Goal: Information Seeking & Learning: Learn about a topic

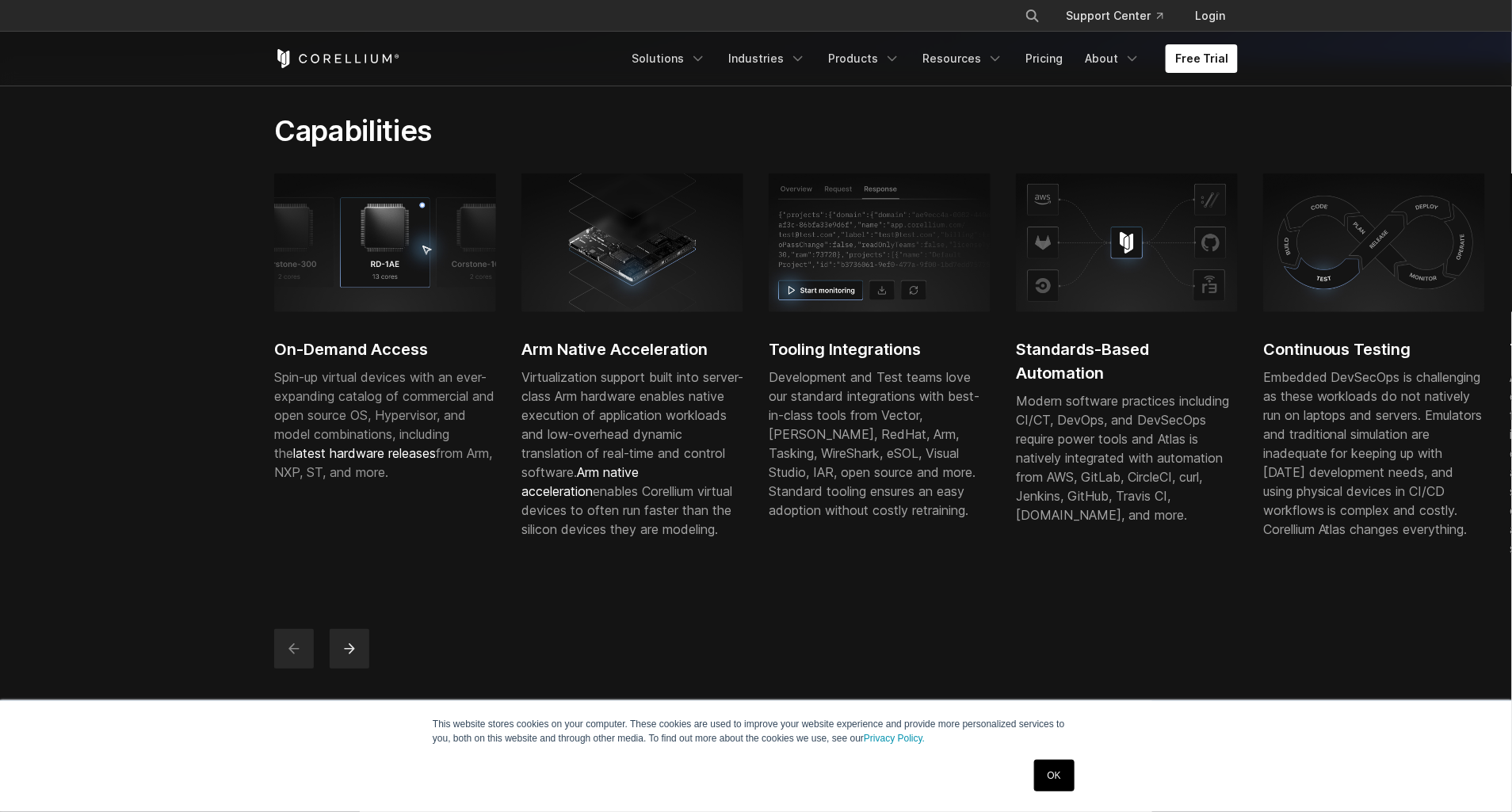
scroll to position [432, 0]
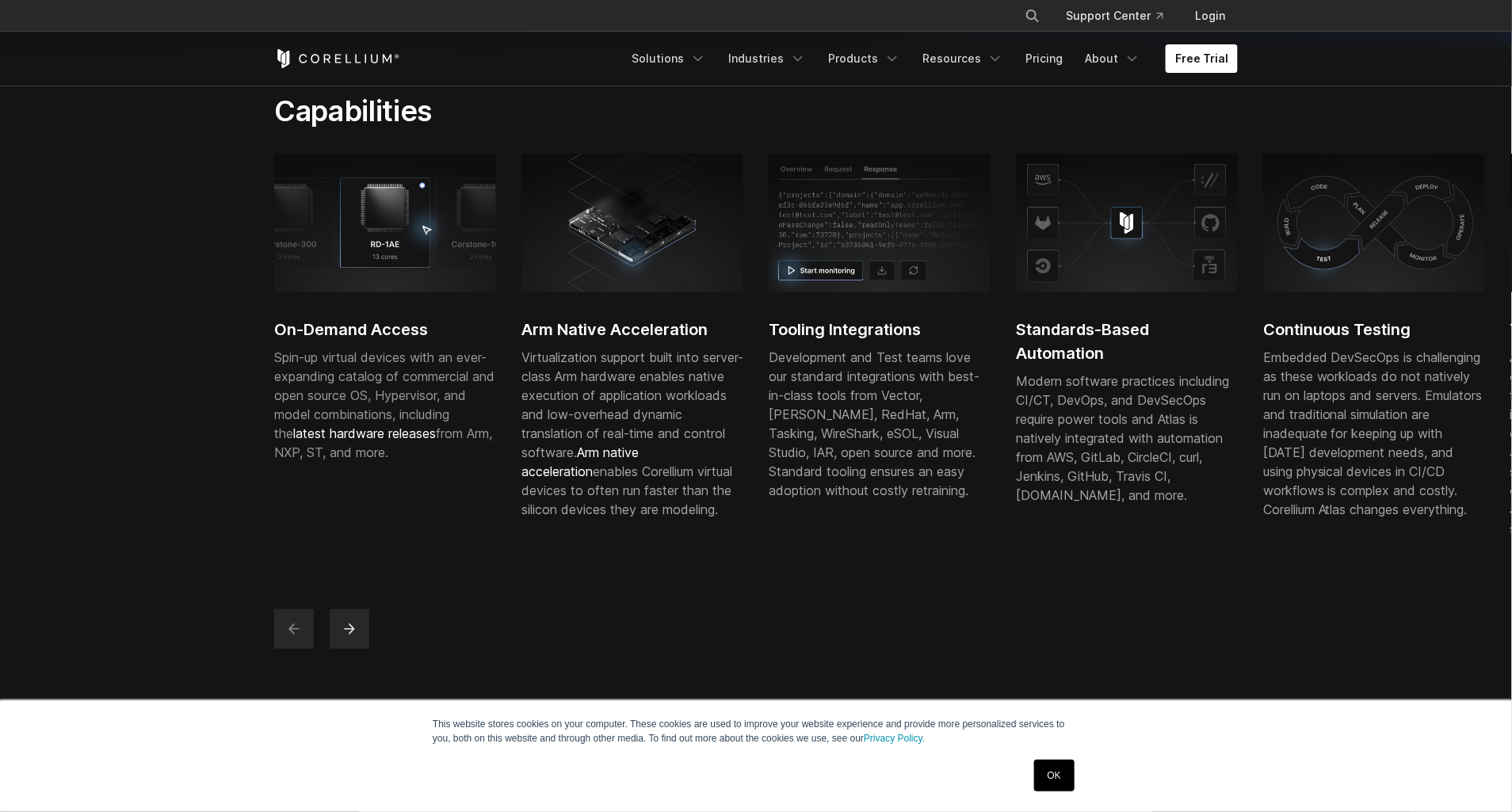
click at [399, 460] on span "Spin-up virtual devices with an ever-expanding catalog of commercial and open s…" at bounding box center [384, 405] width 220 height 111
click at [352, 365] on div "On-Demand Access Spin-up virtual devices with an ever-expanding catalog of comm…" at bounding box center [385, 323] width 222 height 339
drag, startPoint x: 326, startPoint y: 379, endPoint x: 329, endPoint y: 388, distance: 9.5
click at [329, 388] on span "Spin-up virtual devices with an ever-expanding catalog of commercial and open s…" at bounding box center [384, 405] width 220 height 111
click at [474, 511] on div "On-Demand Access Spin-up virtual devices with an ever-expanding catalog of comm…" at bounding box center [1139, 361] width 1731 height 415
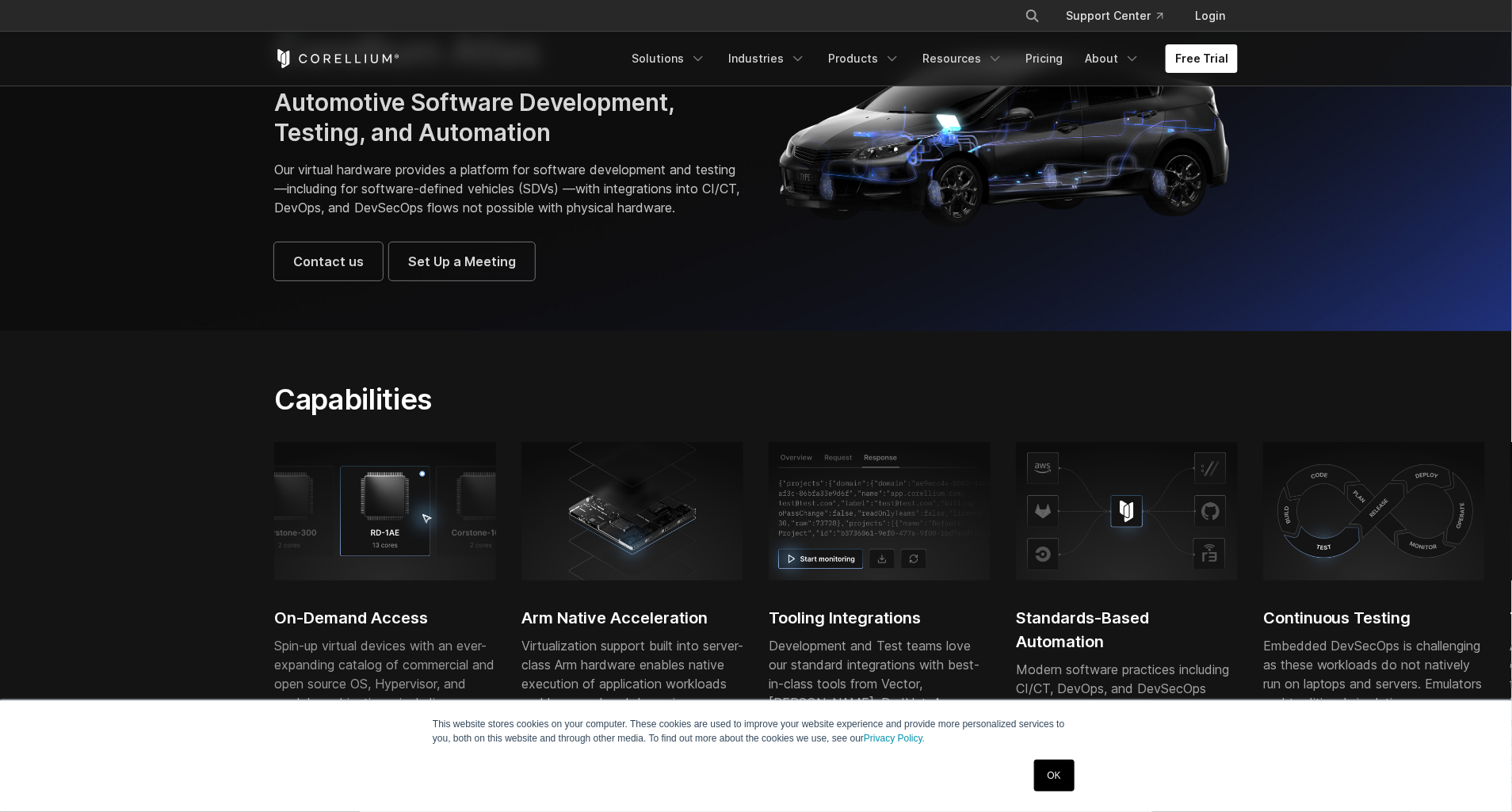
scroll to position [359, 0]
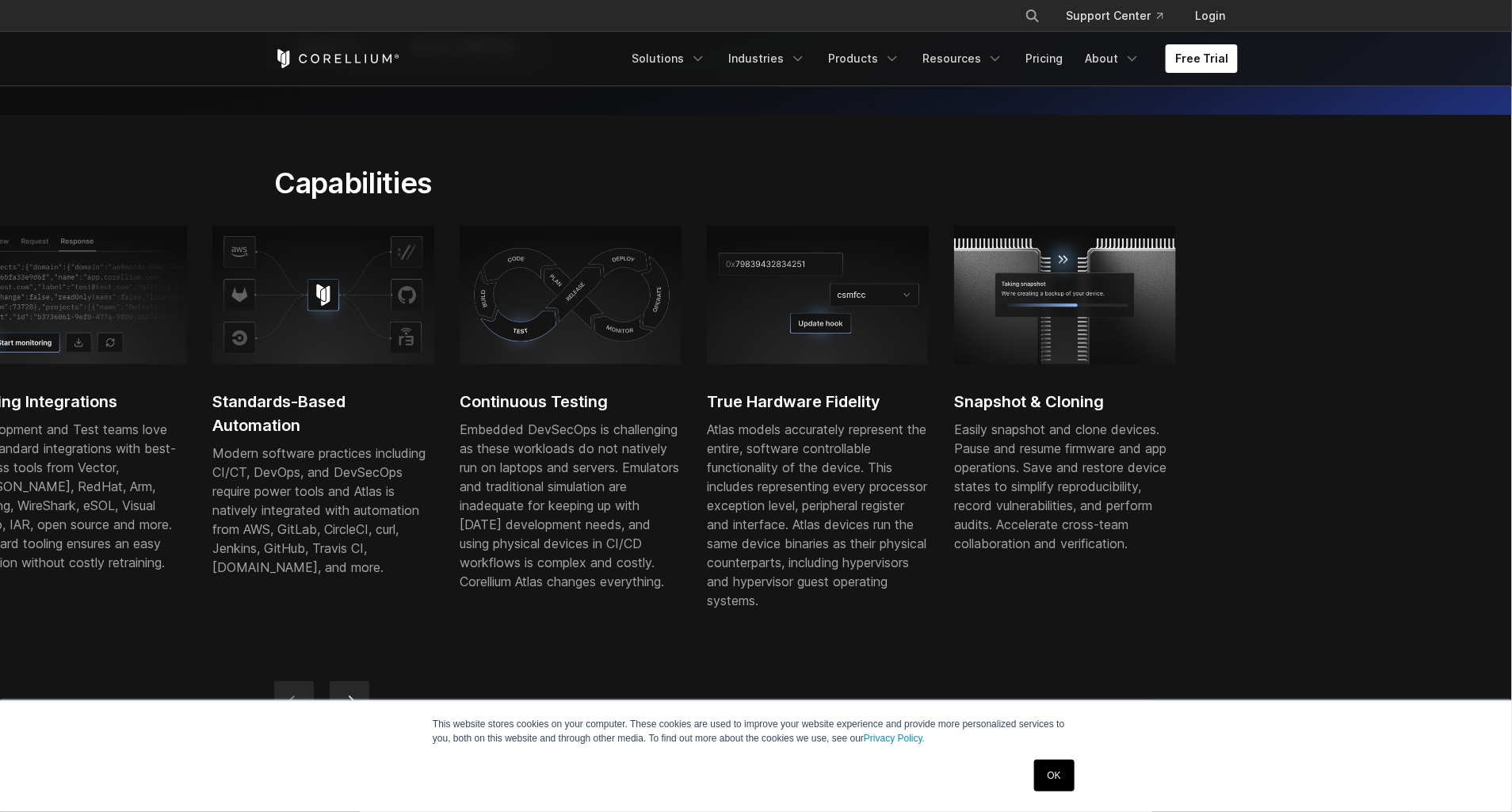
drag, startPoint x: 1429, startPoint y: 617, endPoint x: 418, endPoint y: 592, distance: 1011.3
click at [460, 591] on div "Embedded DevSecOps is challenging as these workloads do not natively run on lap…" at bounding box center [571, 506] width 222 height 171
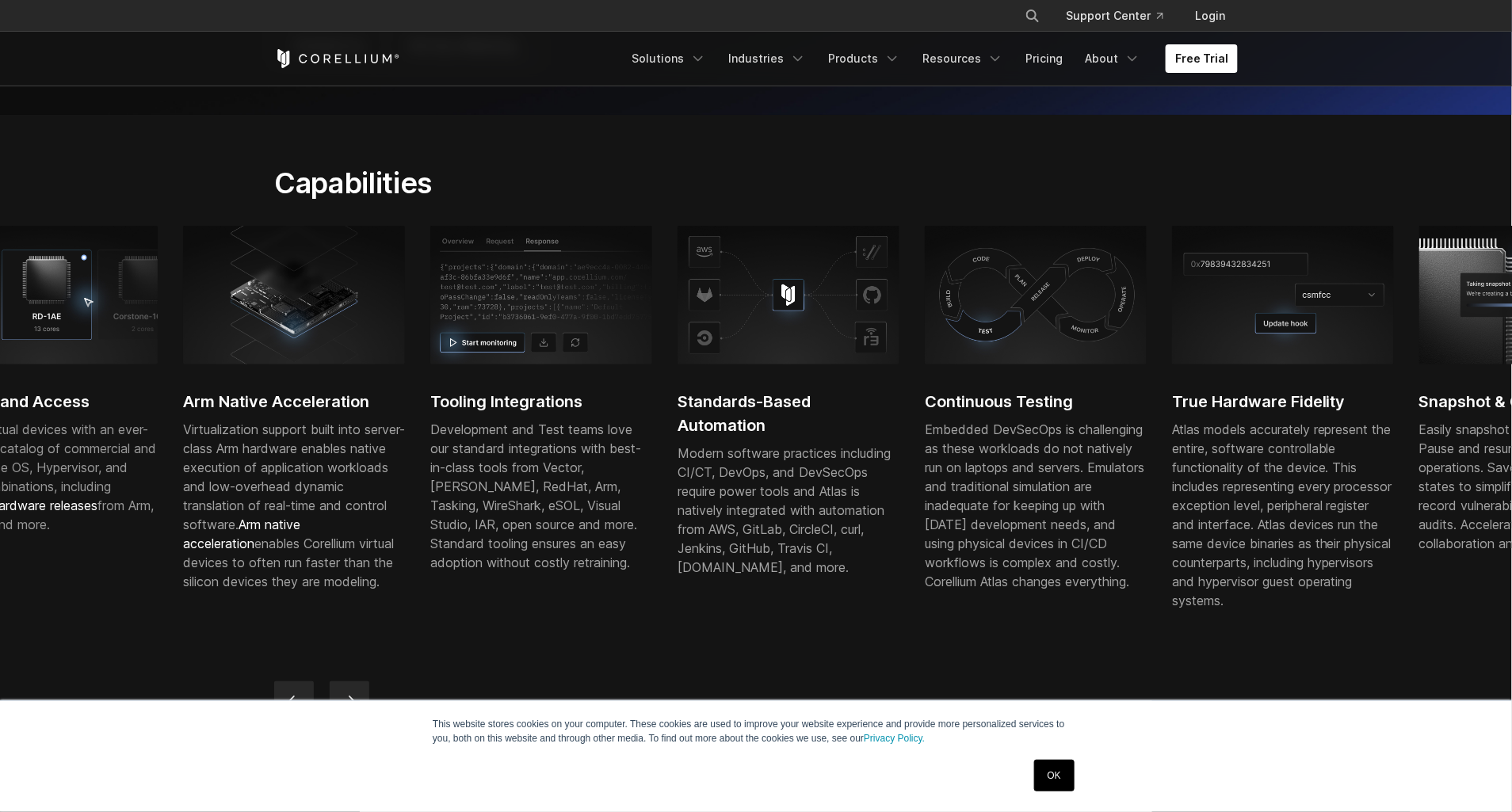
drag, startPoint x: 690, startPoint y: 544, endPoint x: 202, endPoint y: 558, distance: 488.2
click at [678, 560] on div "Modern software practices including CI/CT, DevOps, and DevSecOps require power …" at bounding box center [789, 511] width 222 height 134
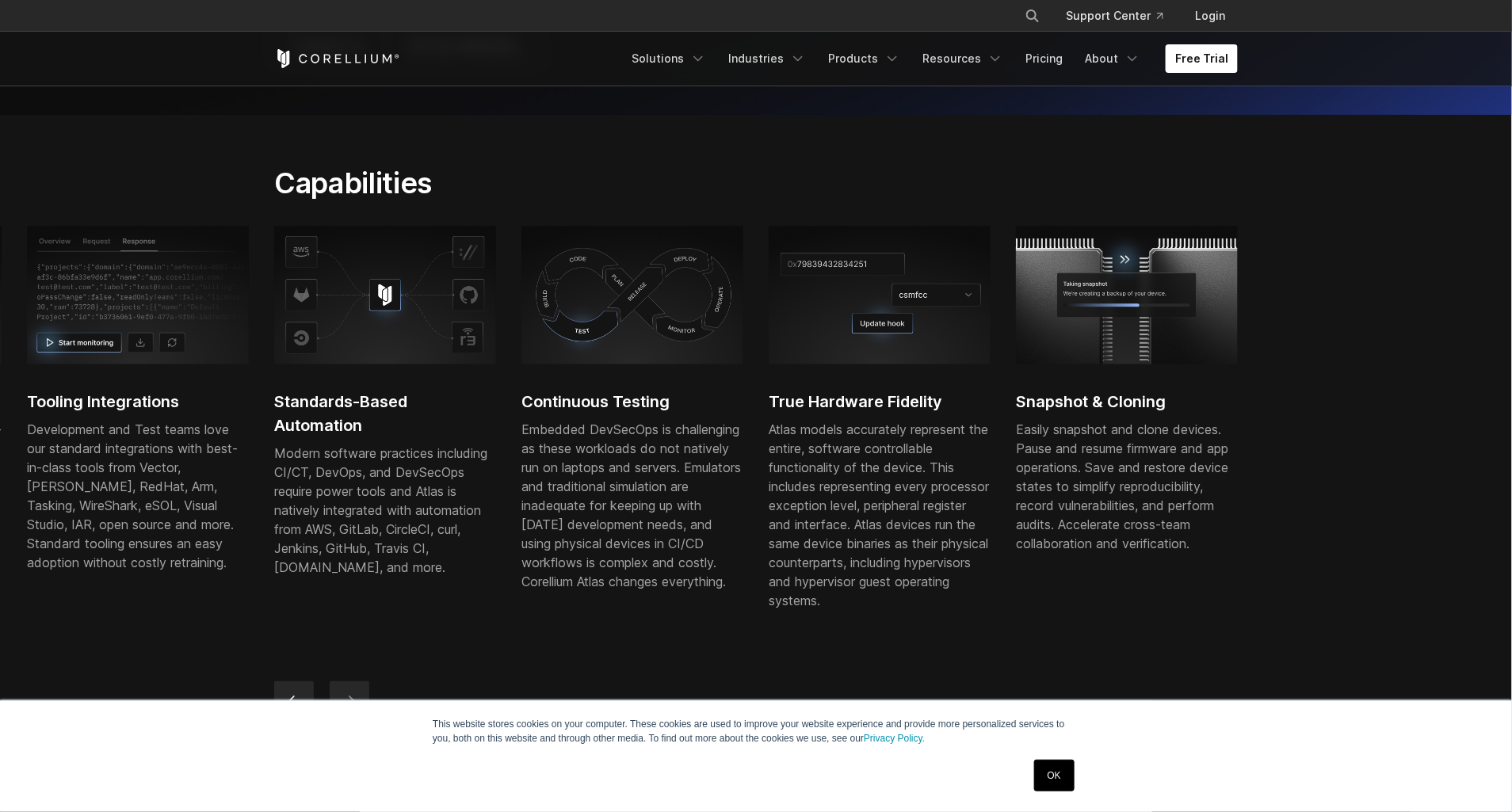
drag, startPoint x: 672, startPoint y: 531, endPoint x: -3, endPoint y: 508, distance: 675.4
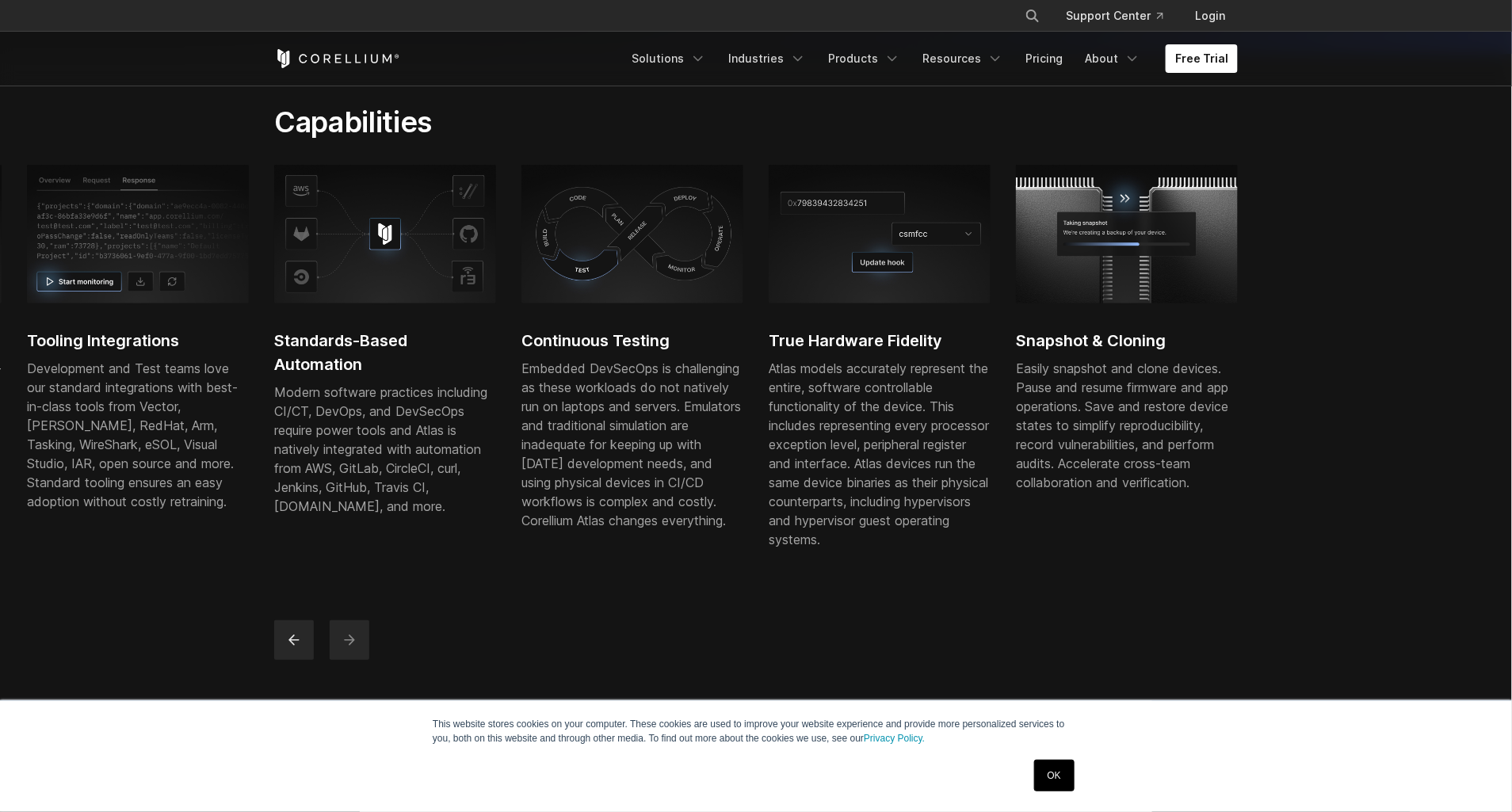
scroll to position [504, 0]
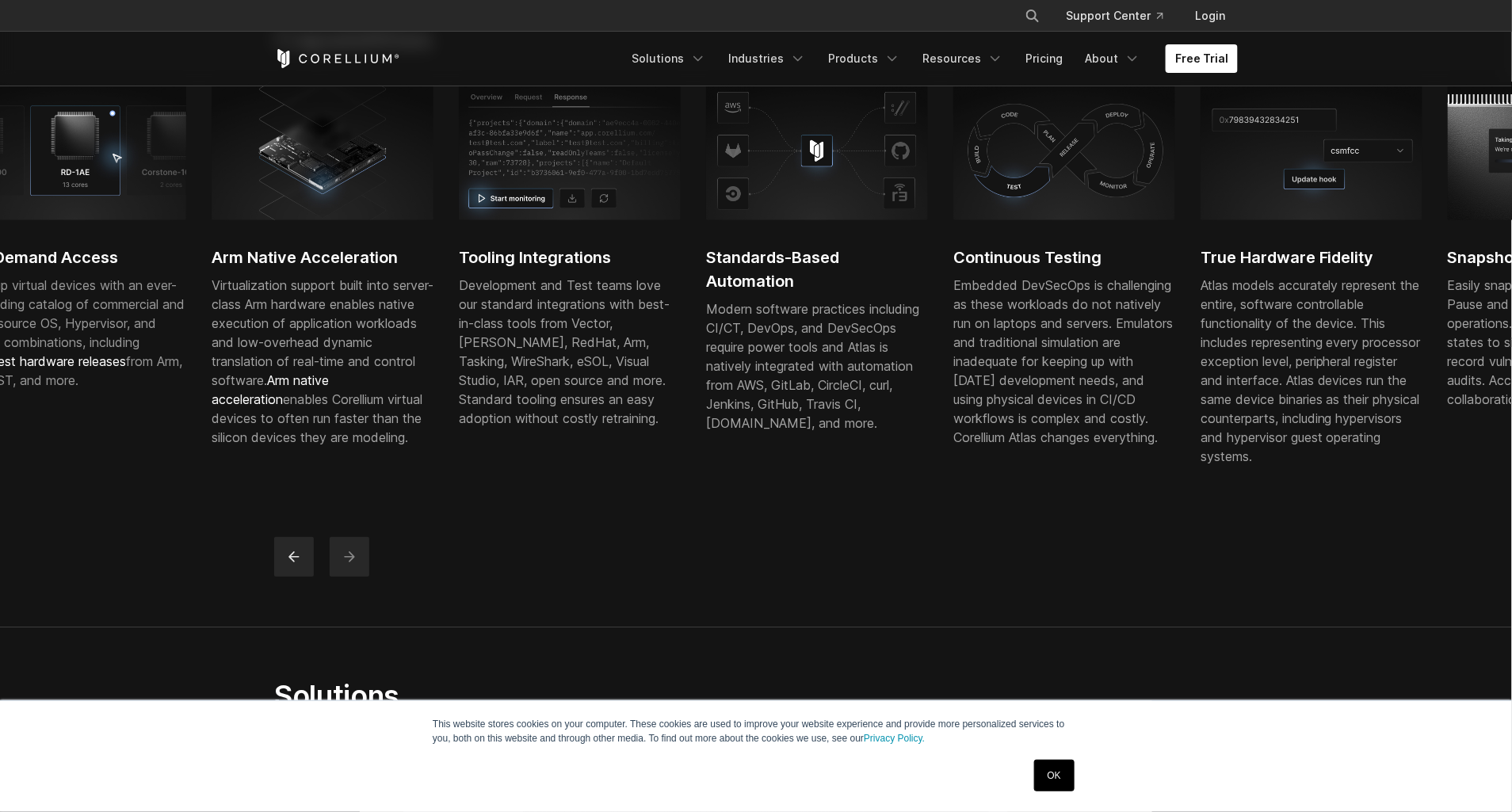
drag, startPoint x: 355, startPoint y: 437, endPoint x: 889, endPoint y: 432, distance: 534.0
click at [890, 434] on div "On-Demand Access Spin-up virtual devices with an ever-expanding catalog of comm…" at bounding box center [830, 289] width 1731 height 415
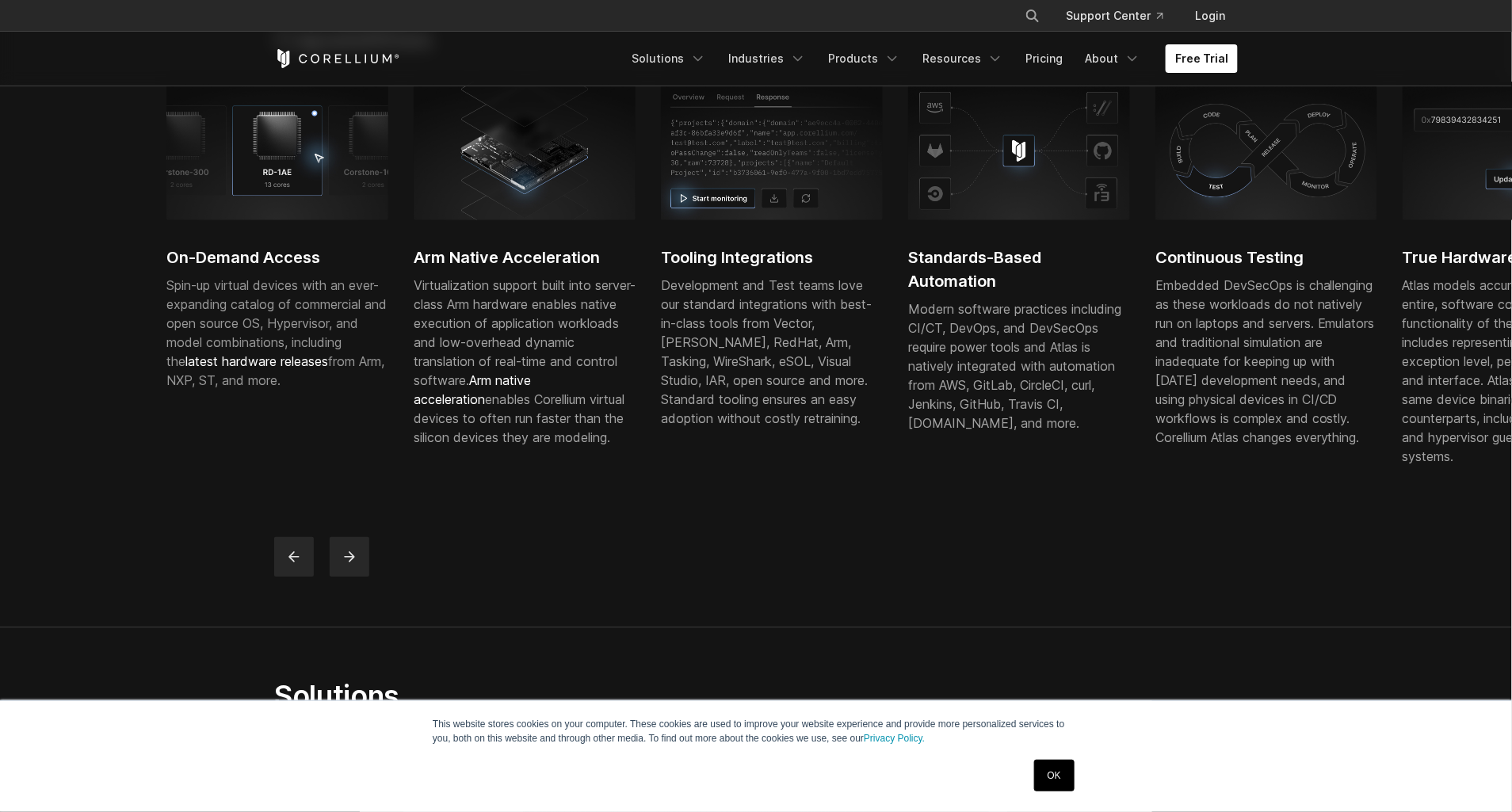
drag, startPoint x: 470, startPoint y: 403, endPoint x: 746, endPoint y: 405, distance: 276.0
click at [742, 404] on div "Development and Test teams love our standard integrations with best-in-class to…" at bounding box center [772, 352] width 222 height 152
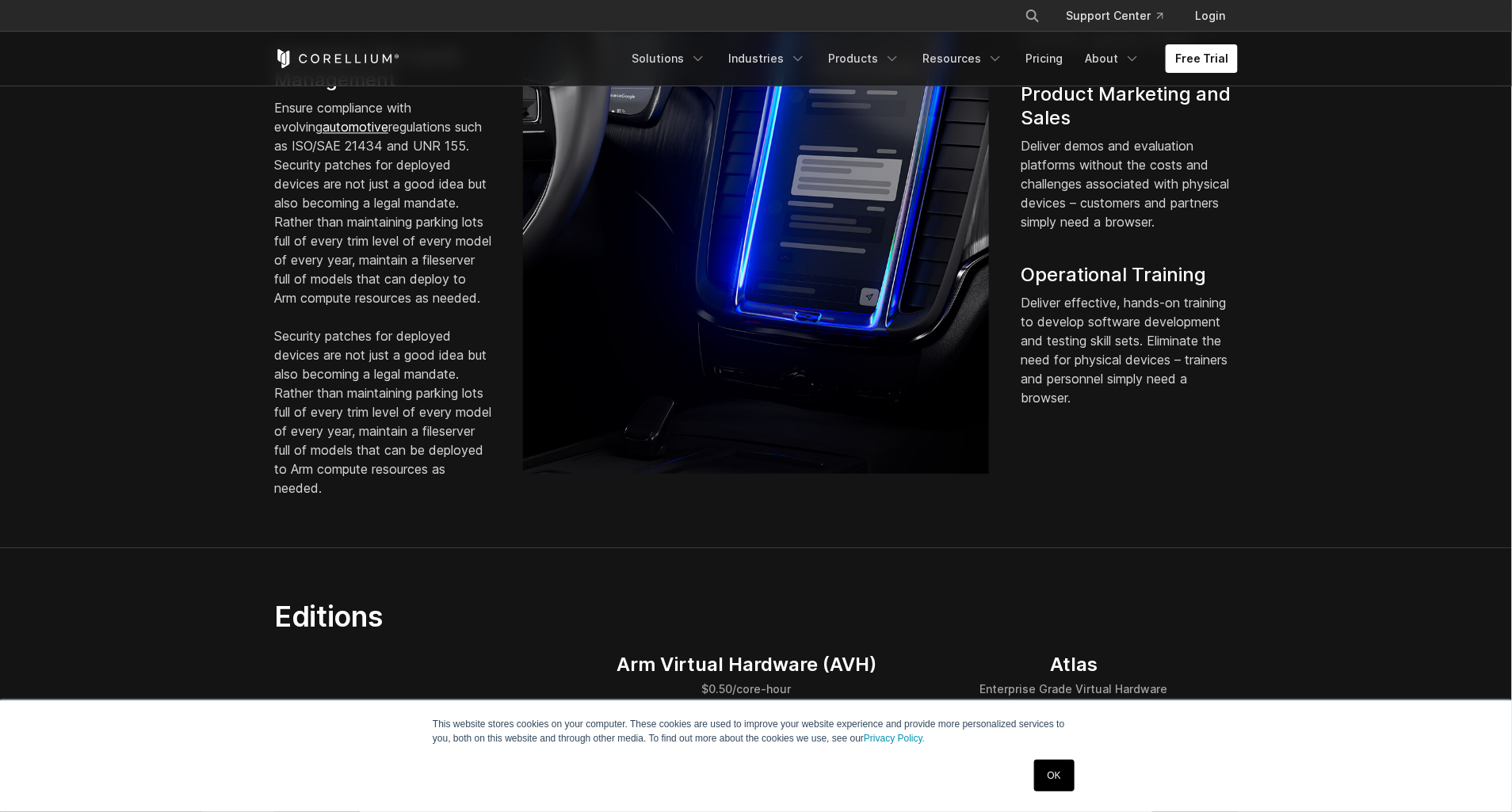
scroll to position [1368, 0]
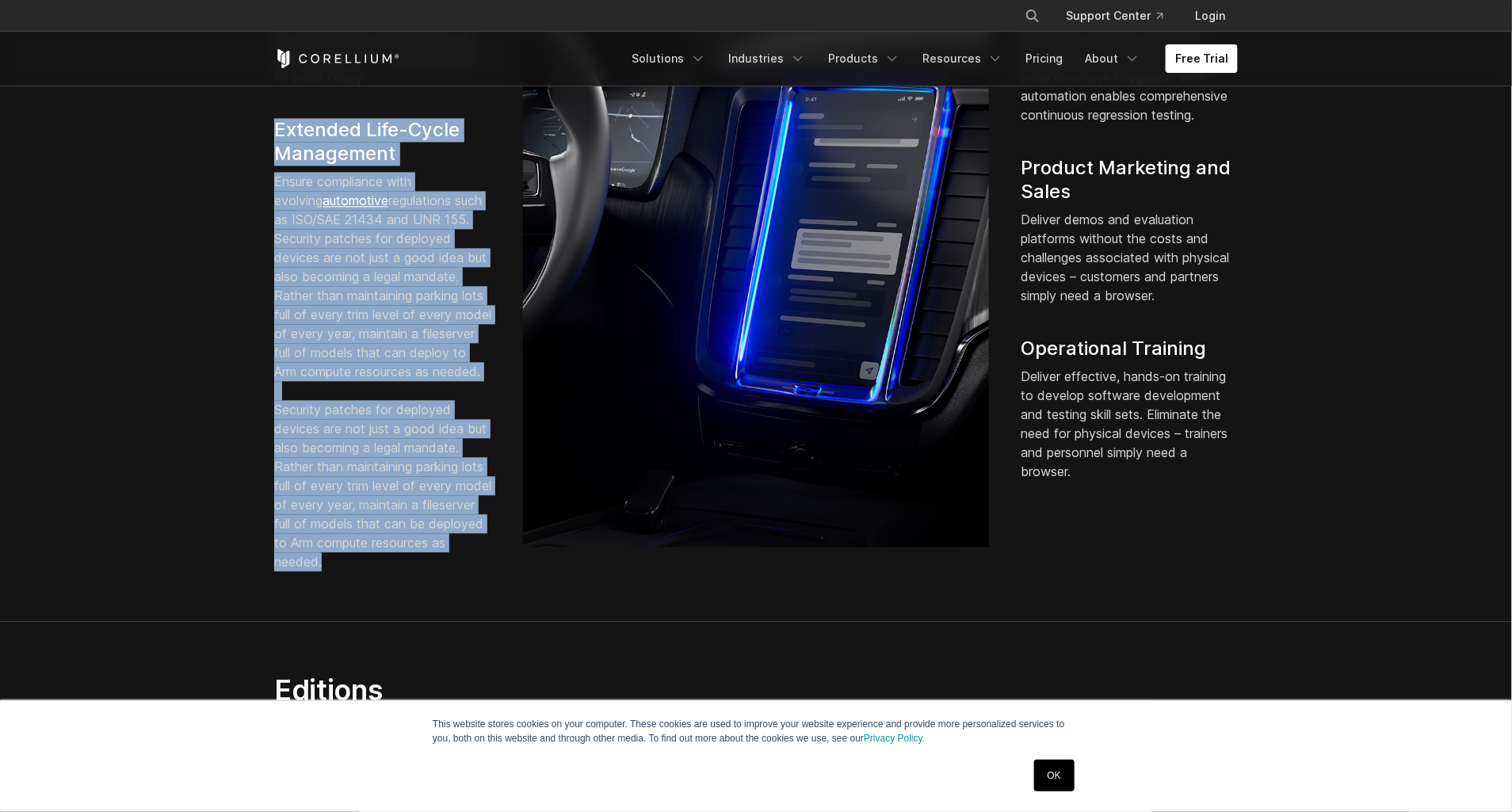
drag, startPoint x: 438, startPoint y: 603, endPoint x: 256, endPoint y: 154, distance: 484.5
click at [256, 154] on section "Solutions Pre-Silicon Development Start software defined vehicle (SDV) developm…" at bounding box center [756, 192] width 1512 height 859
copy div "Extended Life-Cycle Management Ensure compliance with evolving automotive regul…"
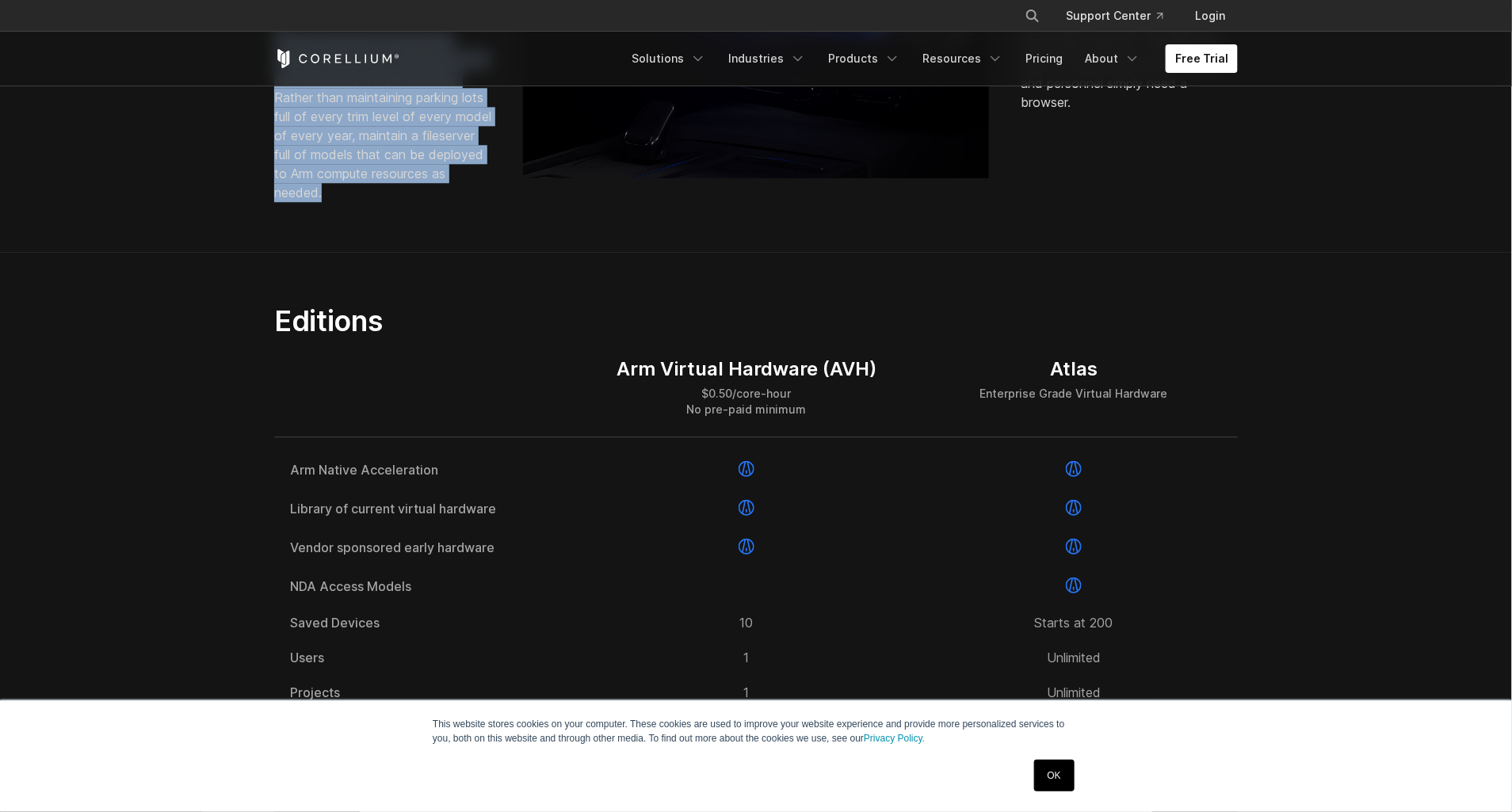
scroll to position [1871, 0]
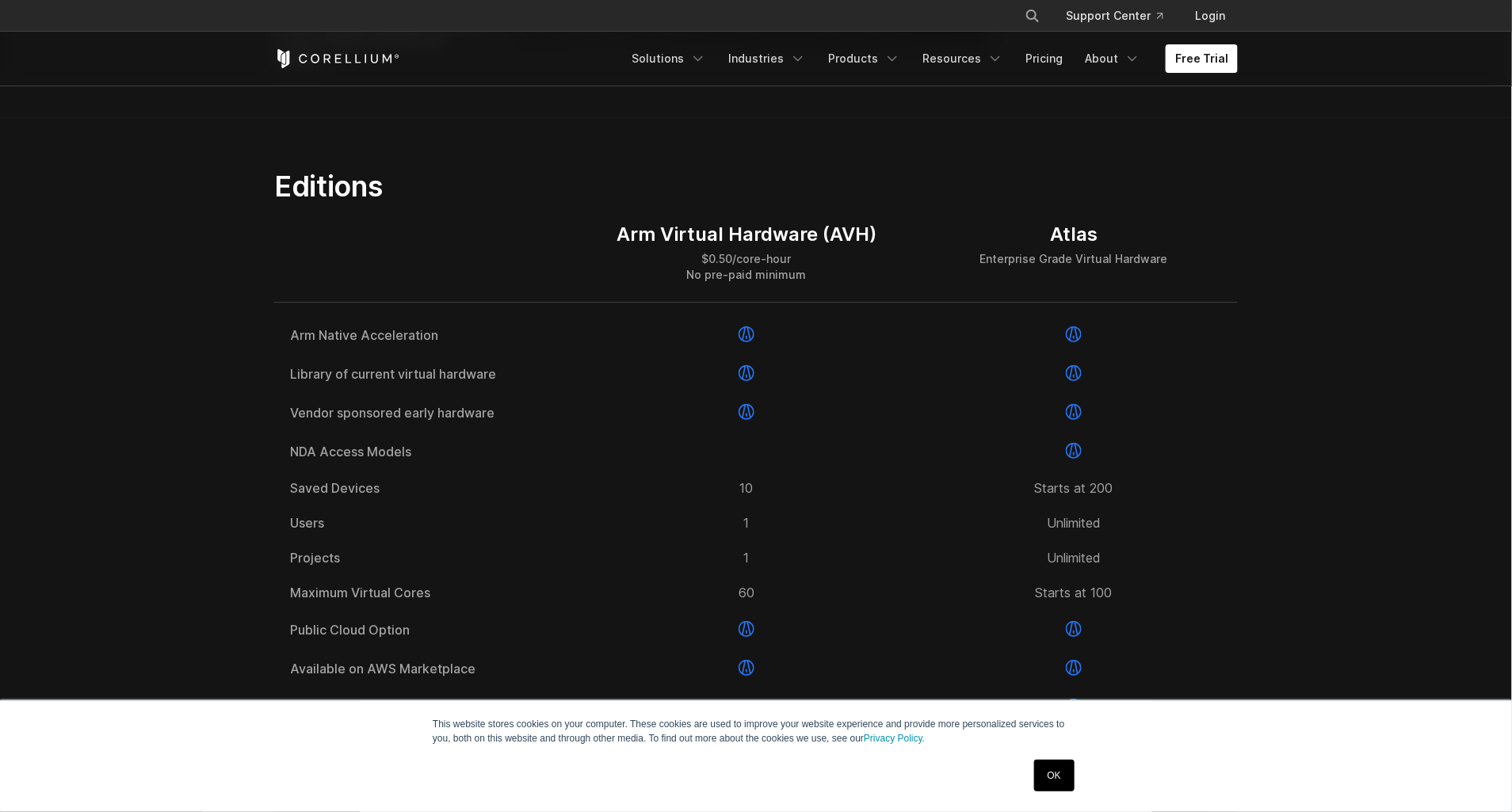
click at [1369, 475] on section "Editions Arm Virtual Hardware (AVH) $0.50/core-hour No pre-paid minimum Atlas E…" at bounding box center [756, 740] width 1512 height 1245
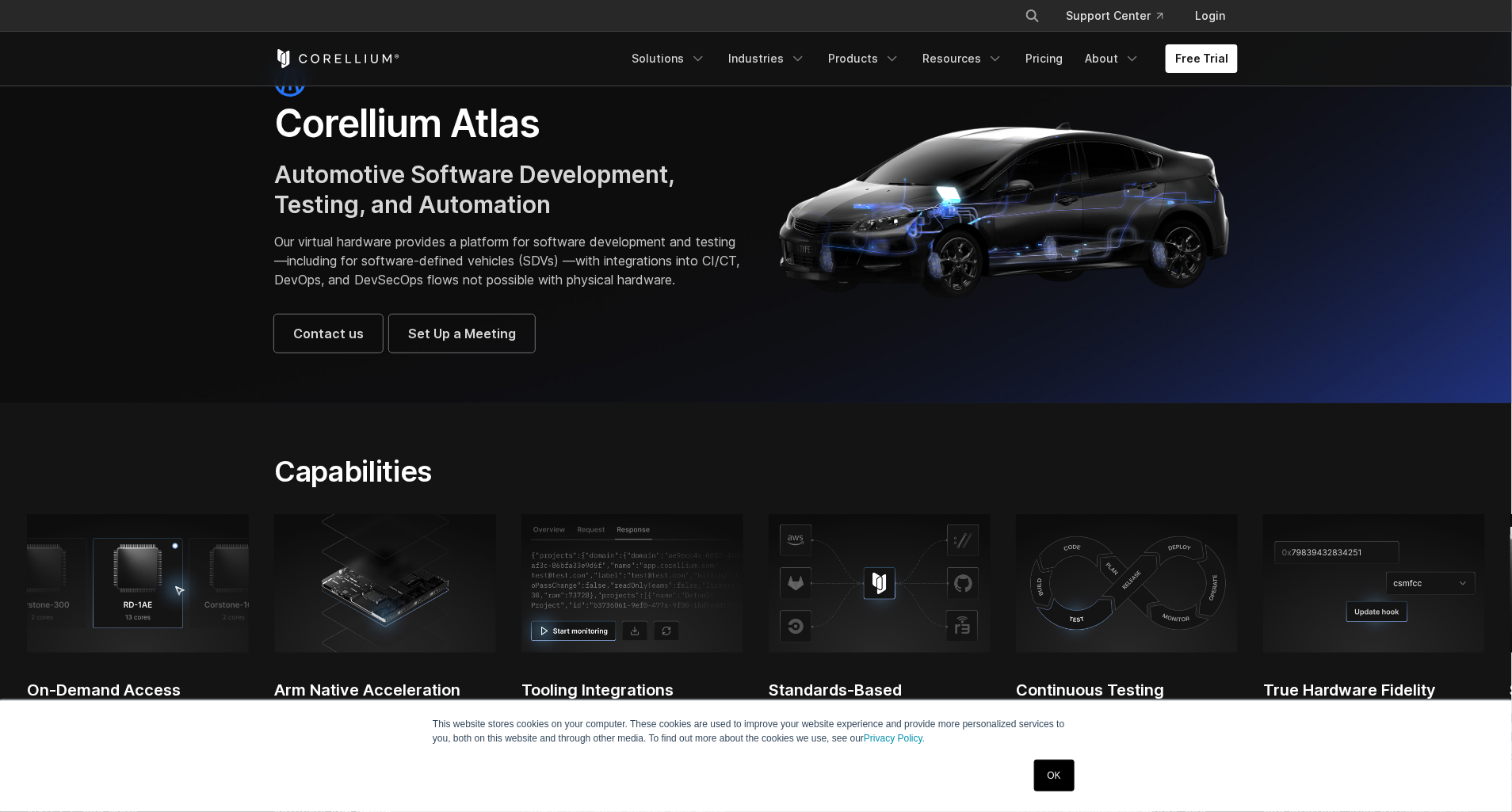
scroll to position [0, 0]
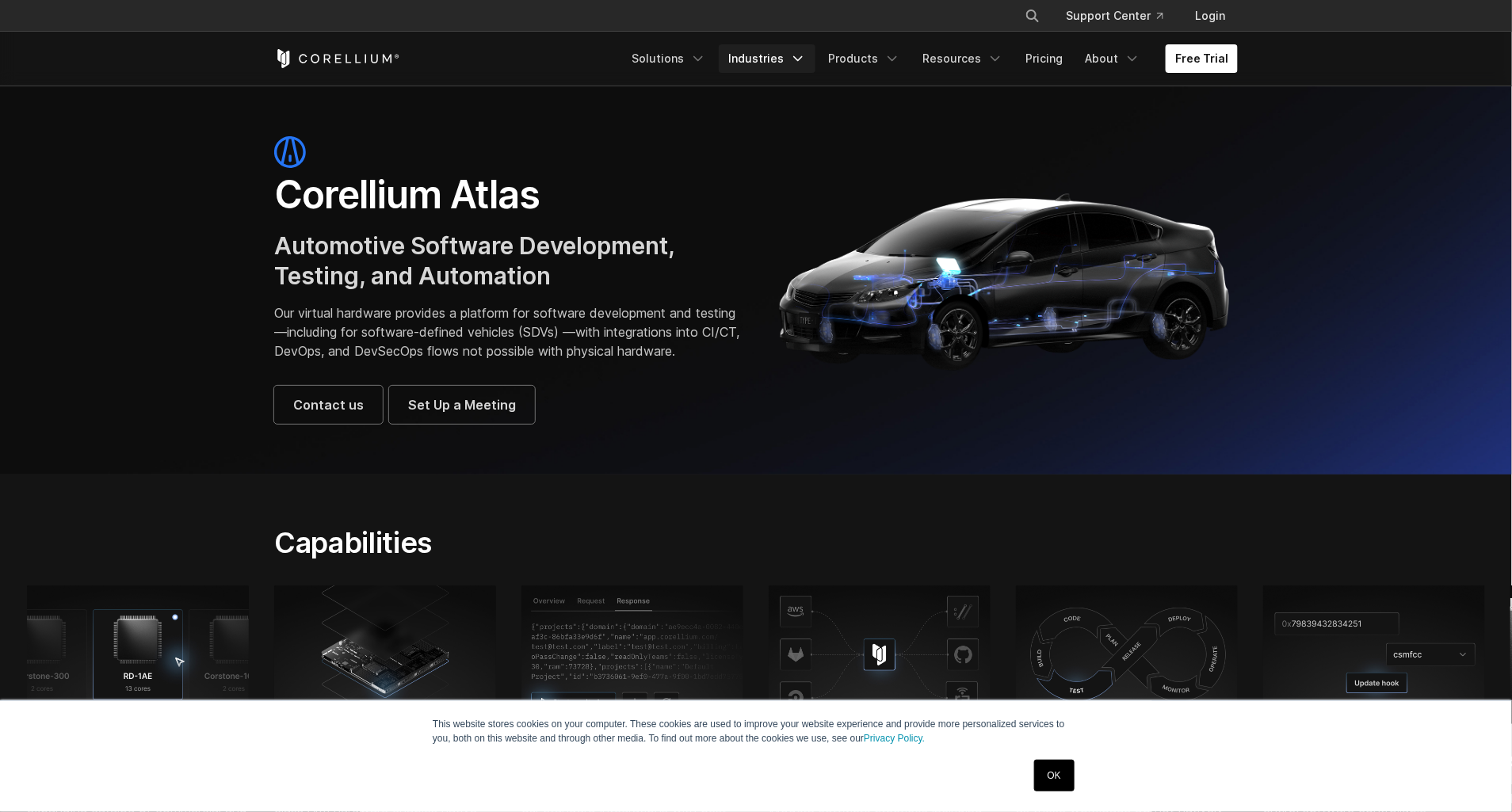
click at [769, 56] on link "Industries" at bounding box center [767, 58] width 96 height 28
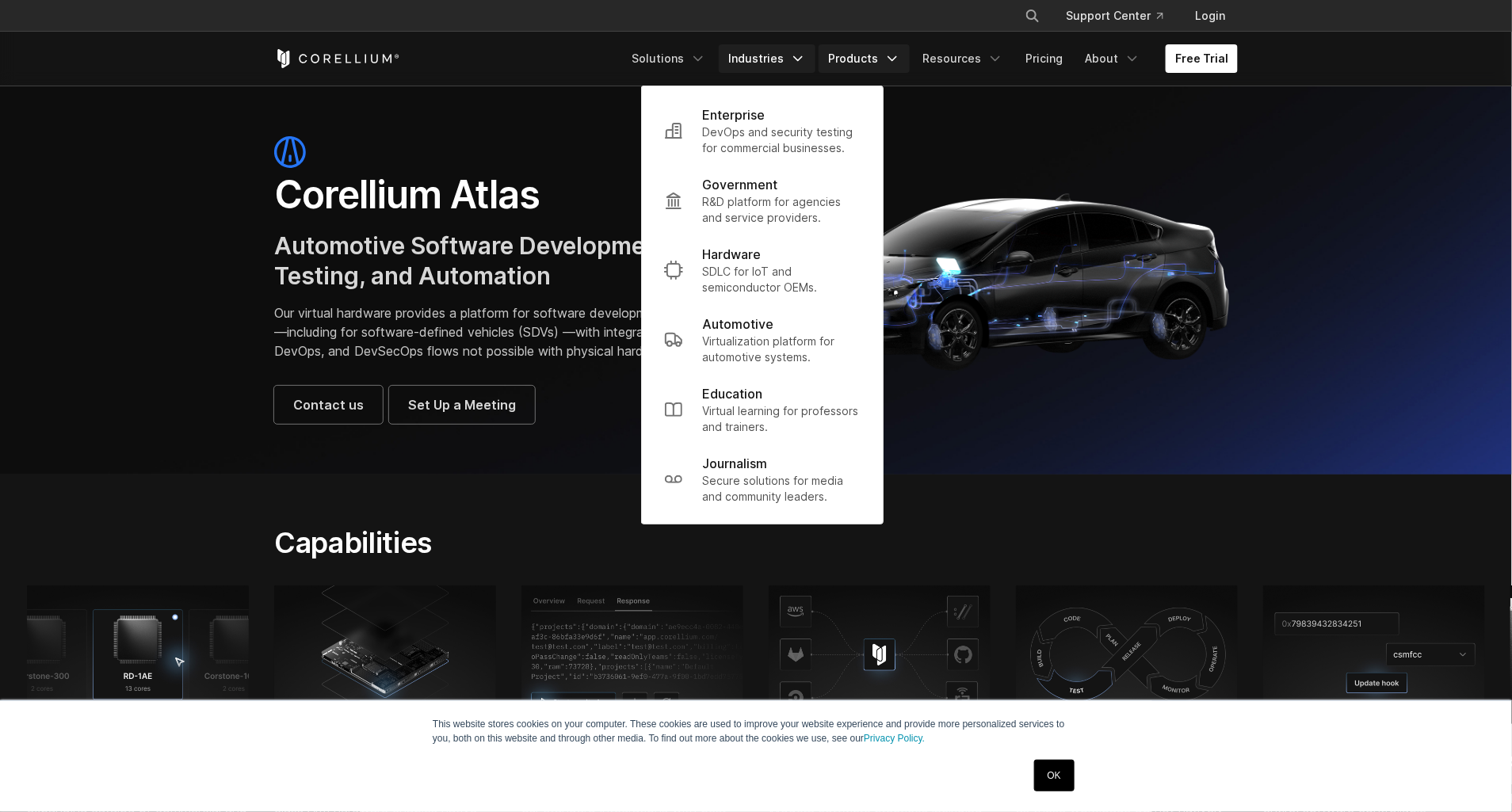
click at [857, 57] on link "Products" at bounding box center [864, 58] width 91 height 28
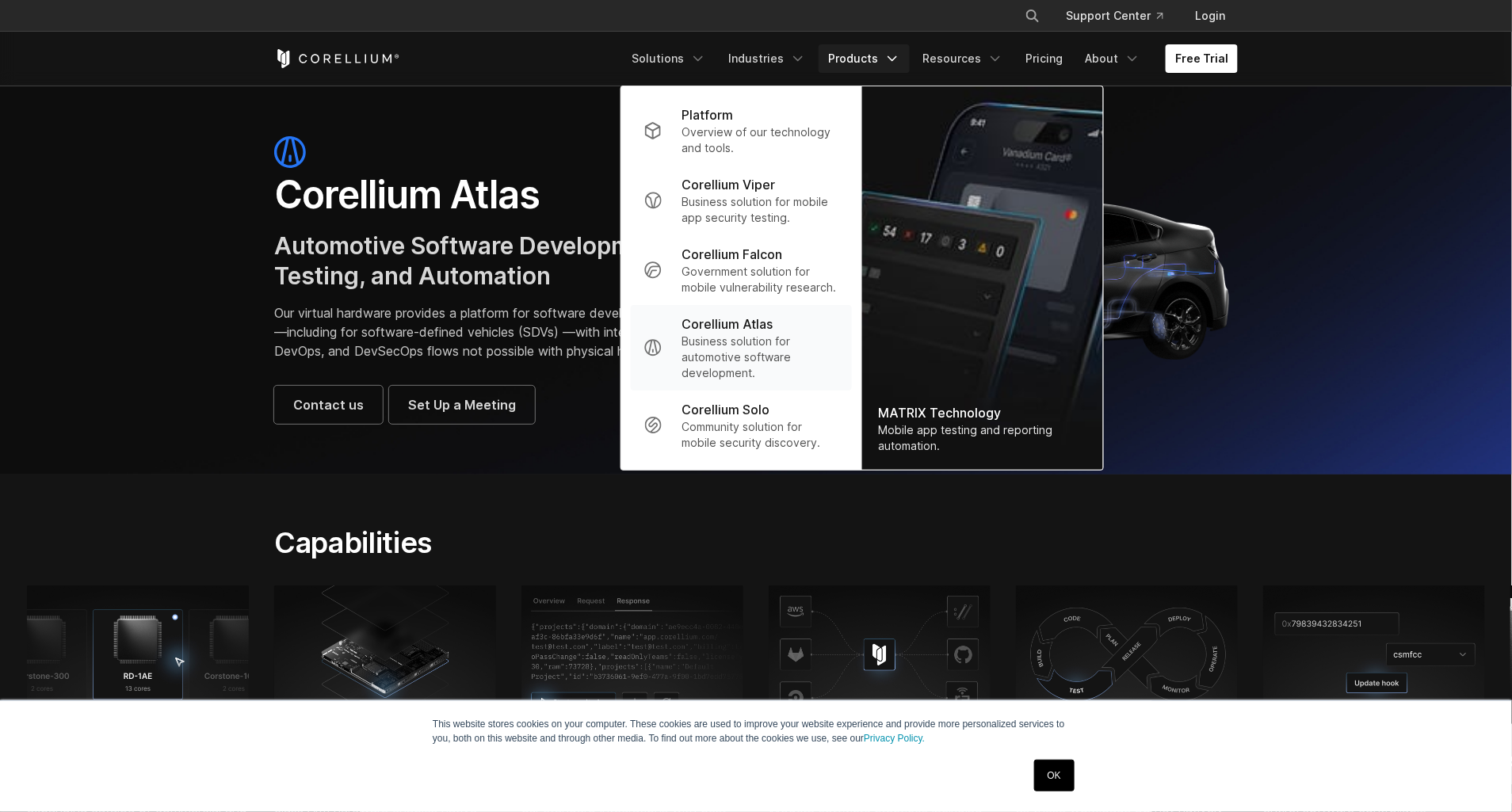
click at [760, 330] on p "Corellium Atlas" at bounding box center [727, 323] width 91 height 19
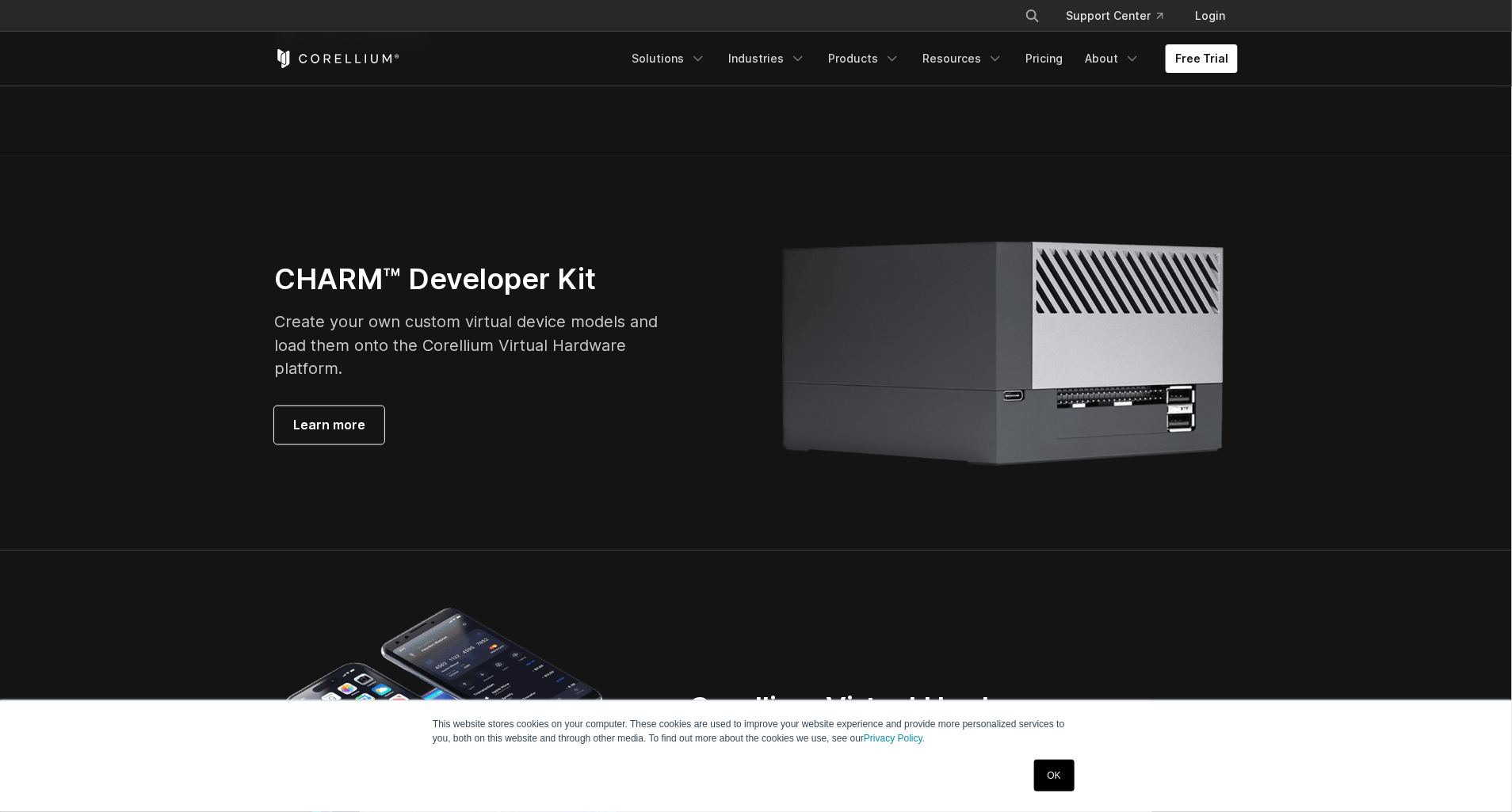
scroll to position [3528, 0]
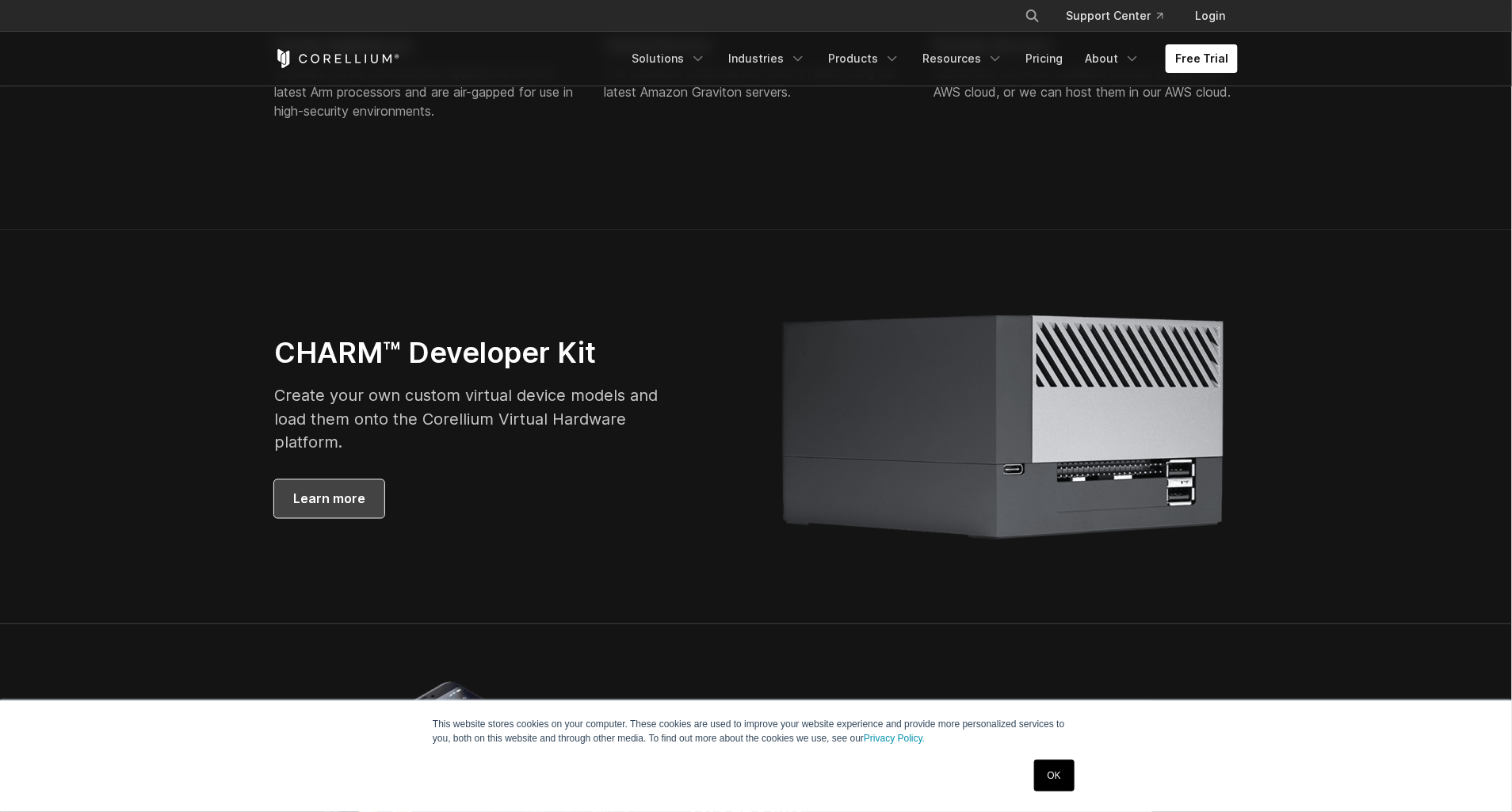
click at [326, 518] on link "Learn more" at bounding box center [329, 499] width 110 height 38
click at [339, 509] on span "Learn more" at bounding box center [328, 499] width 72 height 19
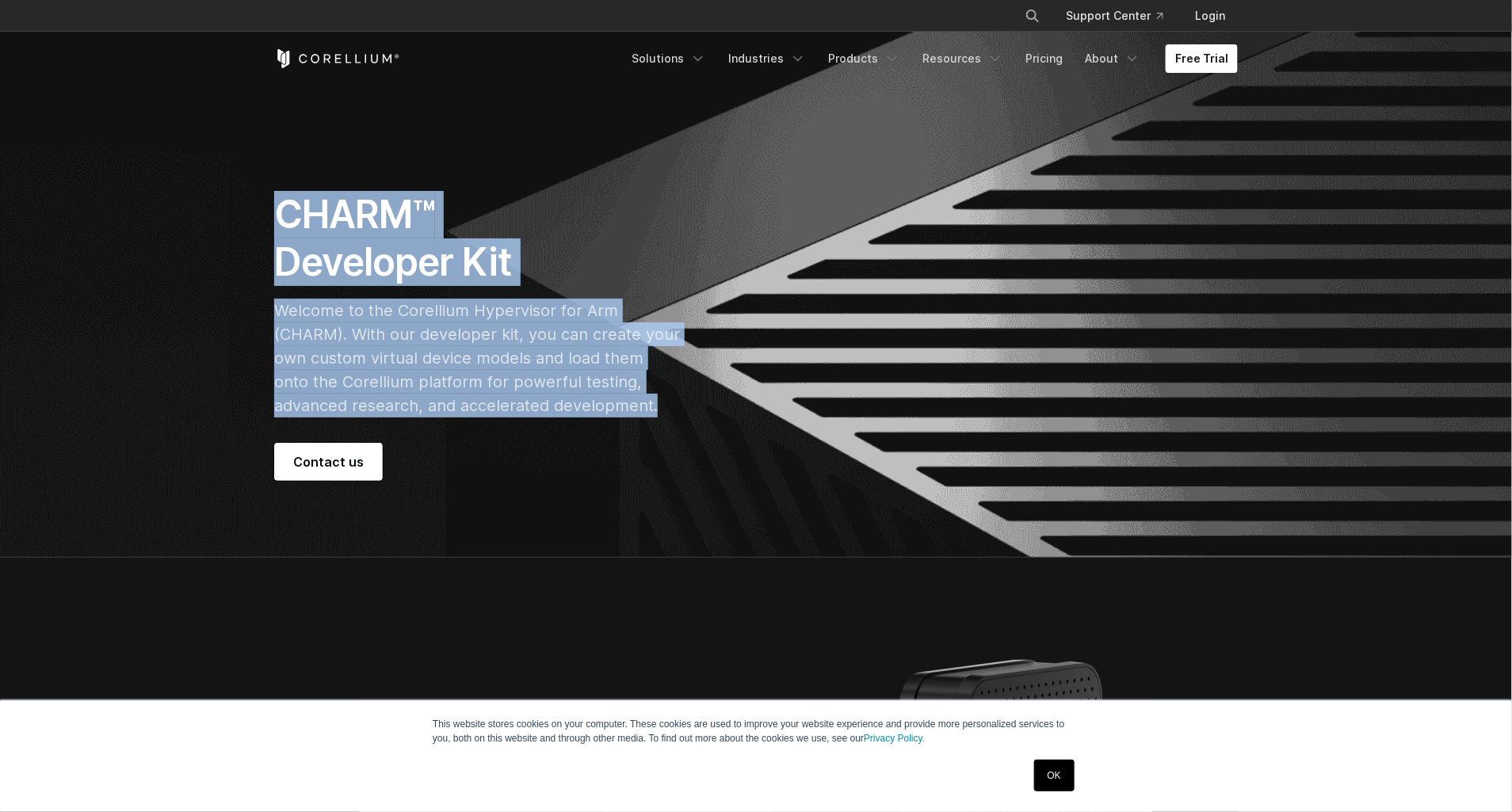
drag, startPoint x: 269, startPoint y: 205, endPoint x: 593, endPoint y: 414, distance: 385.6
click at [593, 414] on div "CHARM™ Developer Kit Welcome to the Corellium Hypervisor for Arm (CHARM). With …" at bounding box center [507, 335] width 498 height 290
copy div "CHARM™ Developer Kit Welcome to the Corellium Hypervisor for Arm (CHARM). With …"
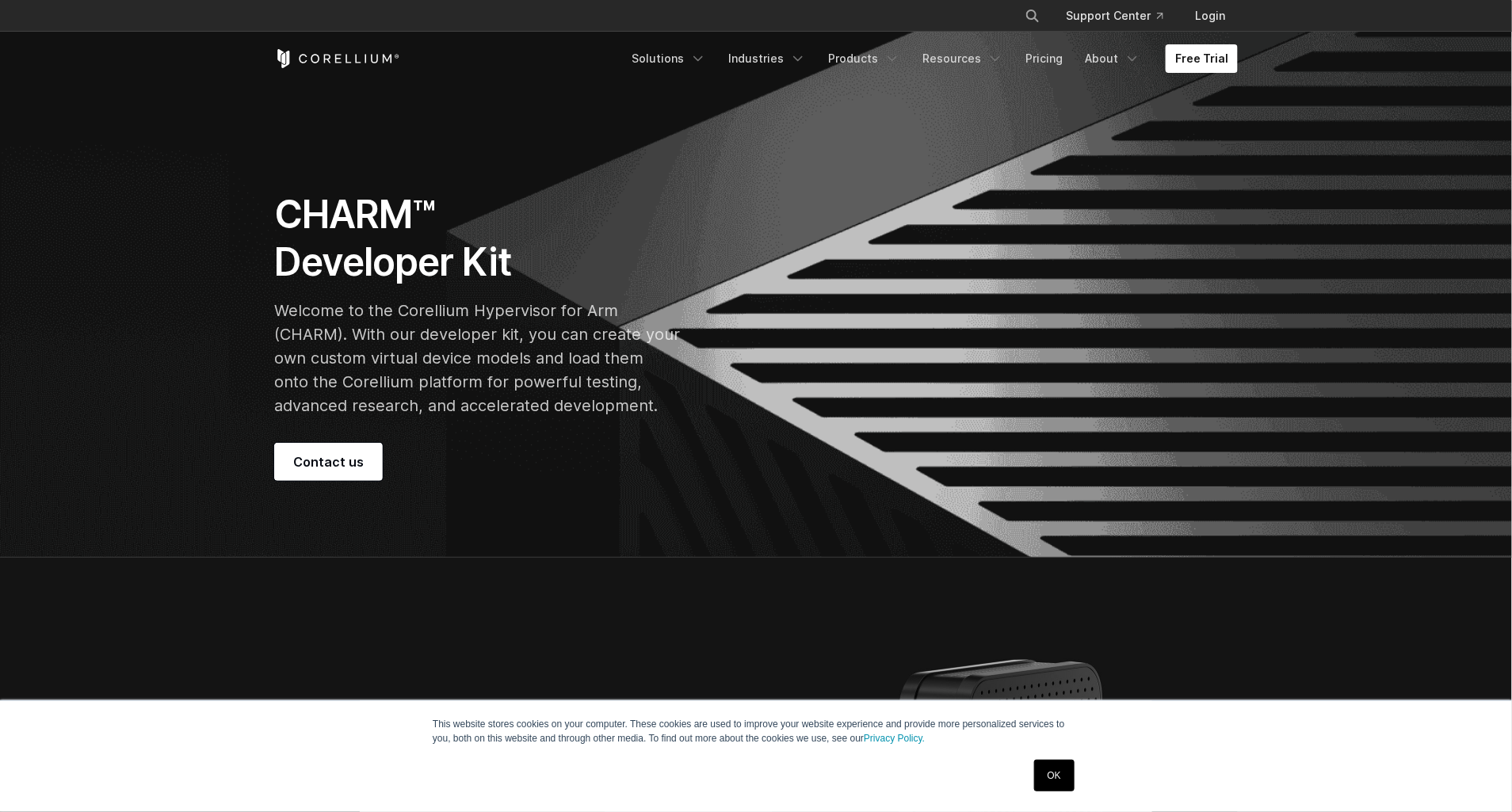
click at [945, 471] on div "CHARM™ Developer Kit Welcome to the Corellium Hypervisor for Arm (CHARM). With …" at bounding box center [756, 335] width 995 height 290
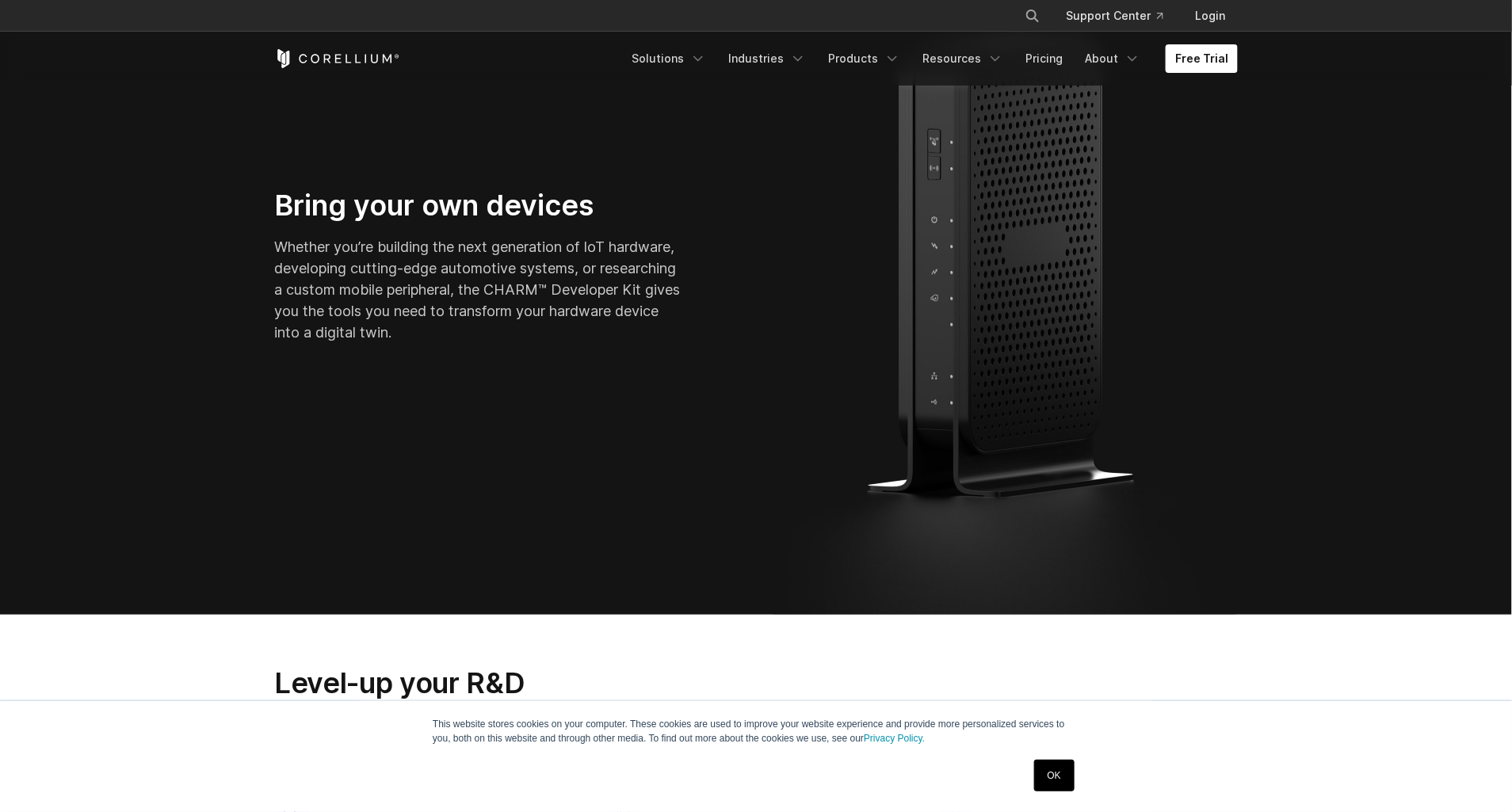
scroll to position [648, 0]
